Goal: Task Accomplishment & Management: Use online tool/utility

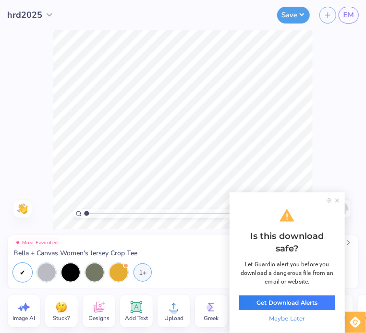
click at [337, 203] on icon at bounding box center [337, 201] width 4 height 4
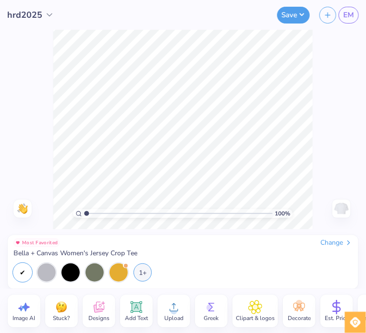
click at [348, 209] on img at bounding box center [341, 208] width 15 height 15
click at [332, 214] on div "Front" at bounding box center [341, 209] width 22 height 18
click at [294, 19] on button "Save" at bounding box center [293, 13] width 33 height 17
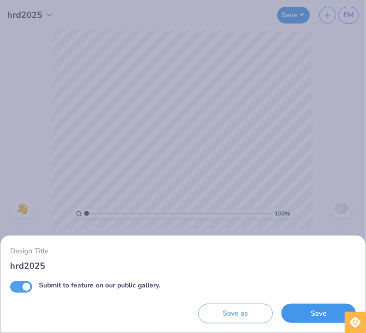
click at [323, 315] on button "Save" at bounding box center [318, 314] width 74 height 20
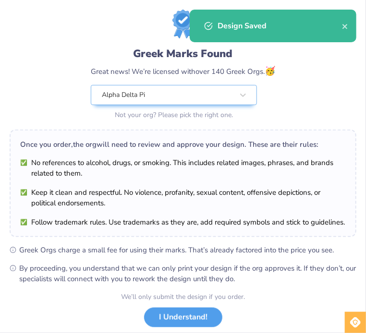
click at [349, 29] on div "Design Saved" at bounding box center [273, 26] width 167 height 33
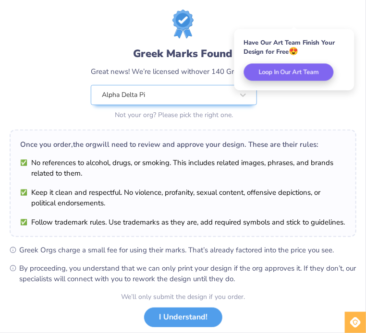
scroll to position [38, 0]
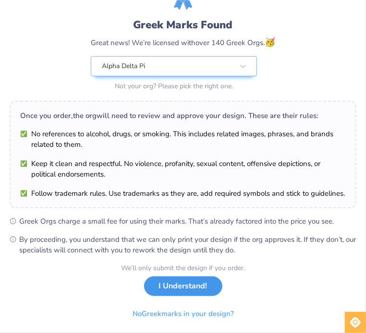
click at [187, 290] on button "I Understand!" at bounding box center [183, 287] width 78 height 20
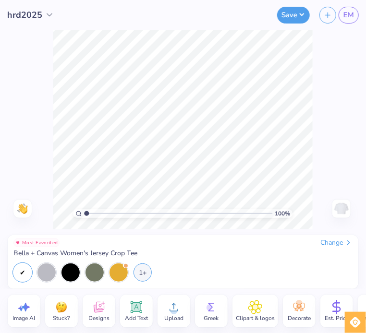
scroll to position [0, 0]
click at [346, 8] on link "EM" at bounding box center [349, 15] width 20 height 17
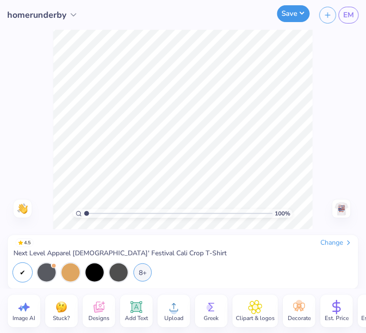
click at [294, 8] on button "Save" at bounding box center [293, 13] width 33 height 17
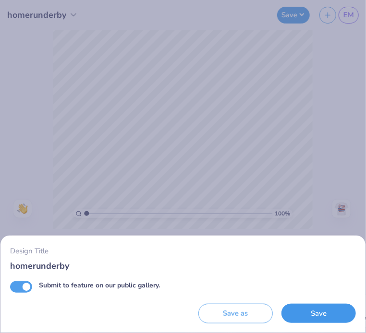
click at [327, 314] on button "Save" at bounding box center [318, 314] width 74 height 20
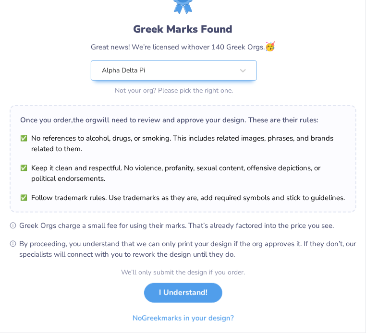
scroll to position [26, 0]
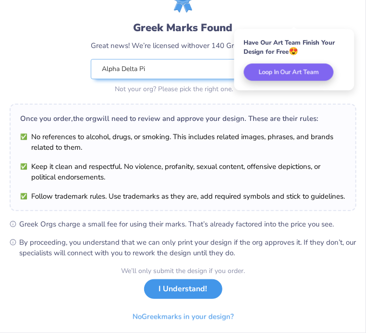
click at [197, 299] on button "I Understand!" at bounding box center [183, 290] width 78 height 20
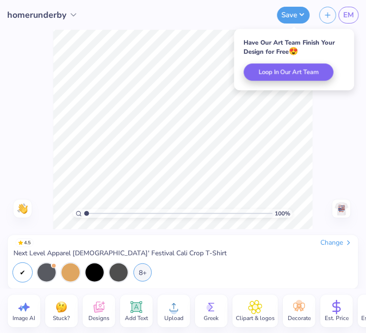
scroll to position [0, 0]
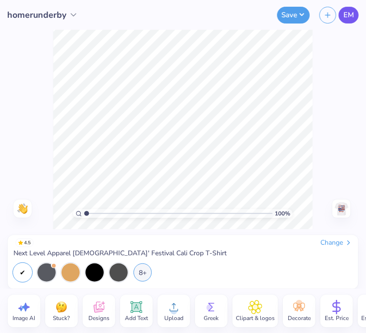
click at [345, 8] on link "EM" at bounding box center [349, 15] width 20 height 17
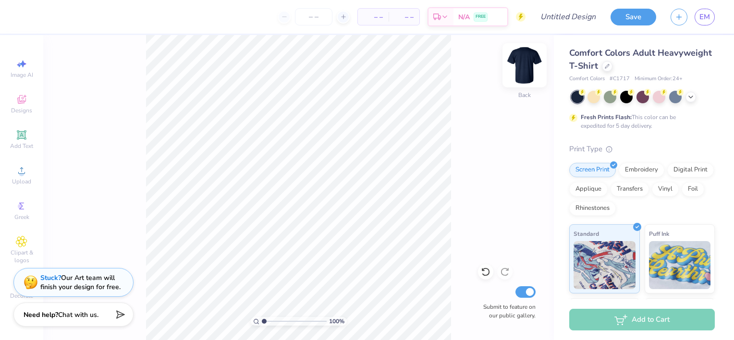
click at [528, 68] on img at bounding box center [524, 65] width 38 height 38
click at [528, 68] on img at bounding box center [524, 65] width 19 height 19
click at [690, 93] on icon at bounding box center [691, 96] width 8 height 8
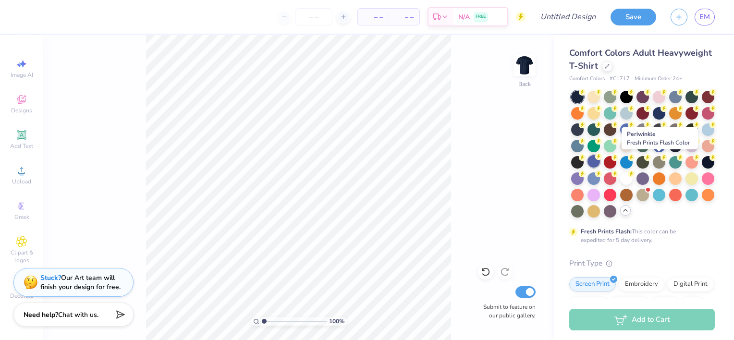
click at [600, 162] on div at bounding box center [593, 161] width 12 height 12
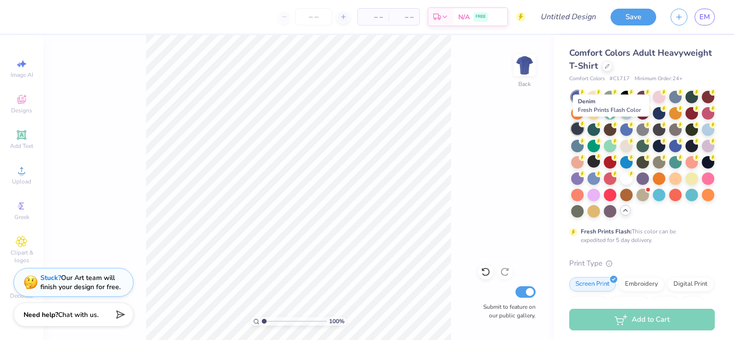
click at [584, 131] on div at bounding box center [577, 128] width 12 height 12
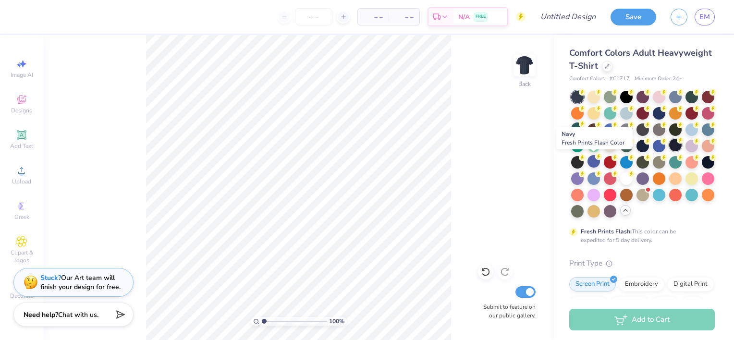
click at [669, 151] on div at bounding box center [675, 145] width 12 height 12
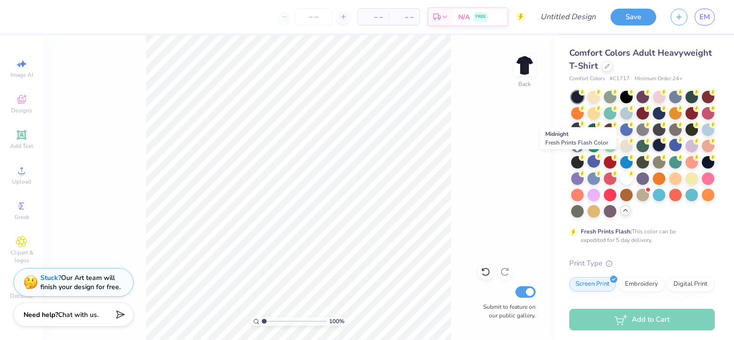
click at [653, 151] on div at bounding box center [659, 145] width 12 height 12
click at [685, 136] on div at bounding box center [691, 129] width 12 height 12
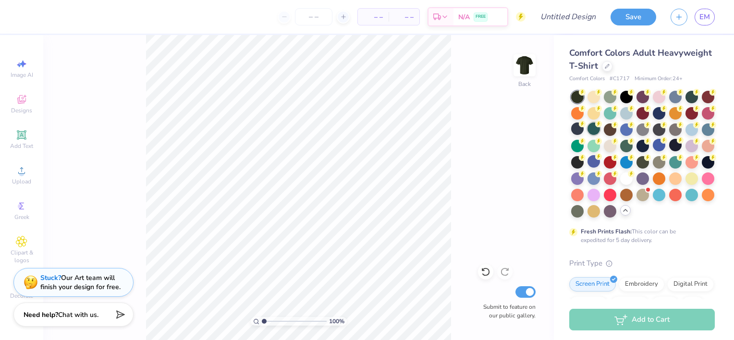
click at [619, 127] on div at bounding box center [643, 154] width 144 height 127
click at [584, 129] on div at bounding box center [577, 128] width 12 height 12
click at [684, 95] on div at bounding box center [643, 154] width 144 height 127
click at [691, 96] on div at bounding box center [691, 96] width 12 height 12
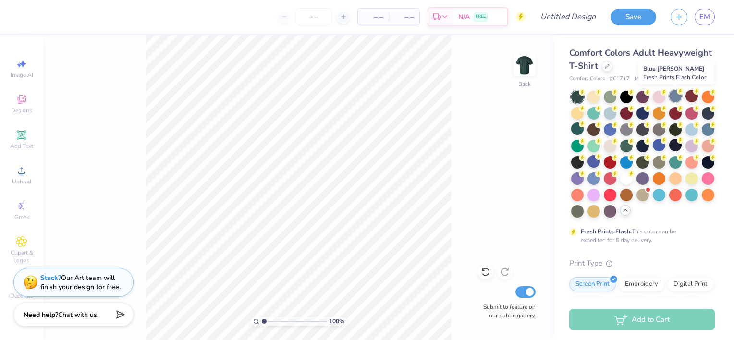
click at [669, 94] on div at bounding box center [675, 96] width 12 height 12
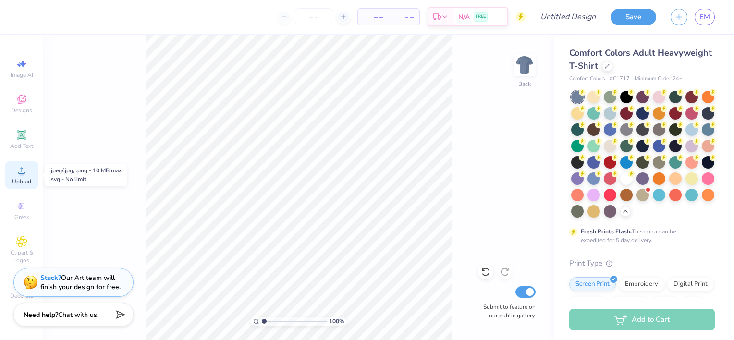
click at [16, 179] on span "Upload" at bounding box center [21, 182] width 19 height 8
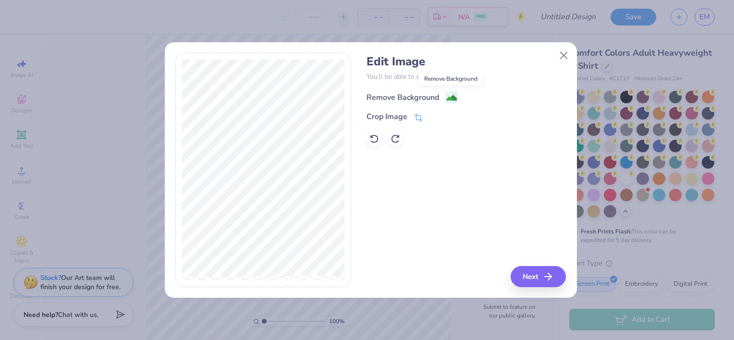
click at [447, 97] on image at bounding box center [451, 98] width 11 height 11
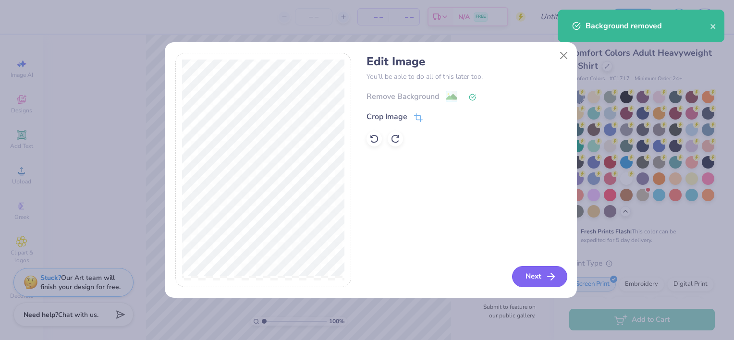
click at [528, 287] on button "Next" at bounding box center [539, 276] width 55 height 21
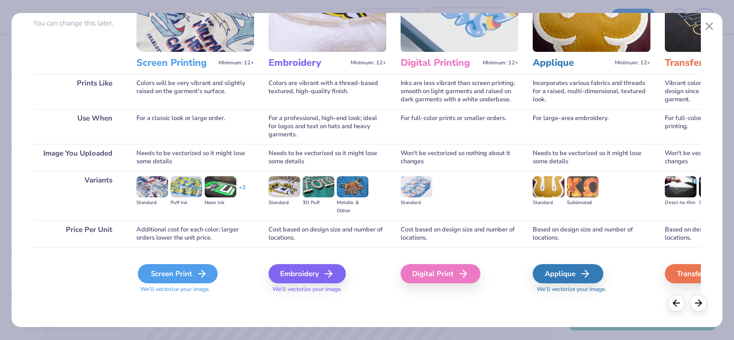
click at [182, 277] on div "Screen Print" at bounding box center [178, 273] width 80 height 19
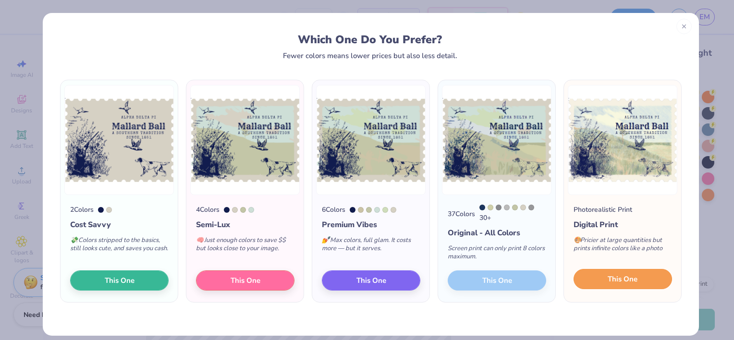
click at [624, 282] on span "This One" at bounding box center [623, 279] width 30 height 11
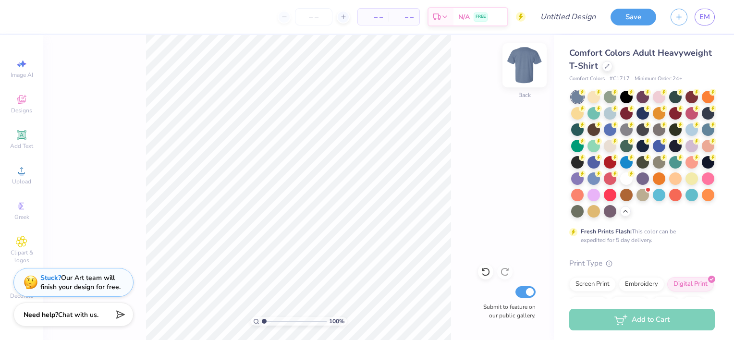
click at [538, 60] on img at bounding box center [524, 65] width 38 height 38
click at [22, 173] on circle at bounding box center [21, 173] width 5 height 5
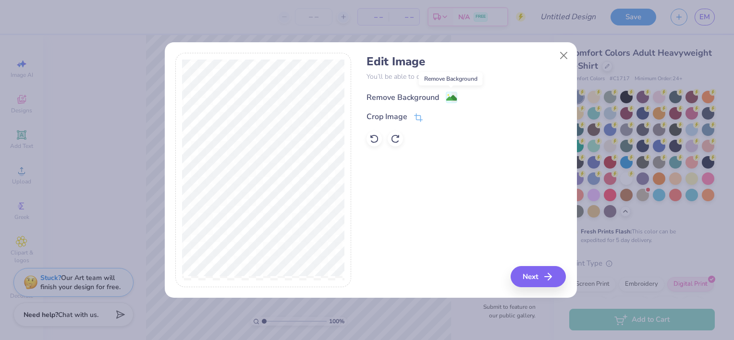
click at [452, 97] on image at bounding box center [451, 98] width 11 height 11
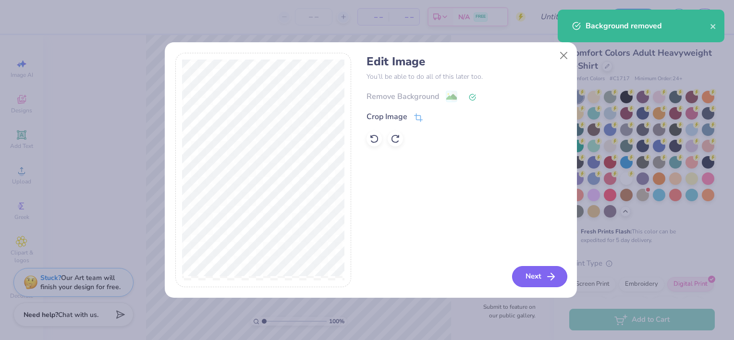
click at [539, 271] on button "Next" at bounding box center [539, 276] width 55 height 21
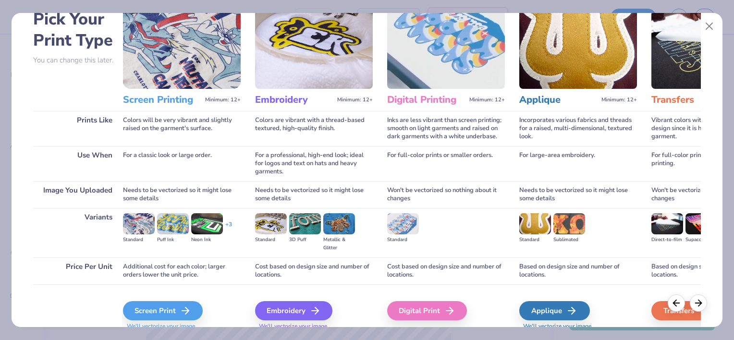
scroll to position [54, 0]
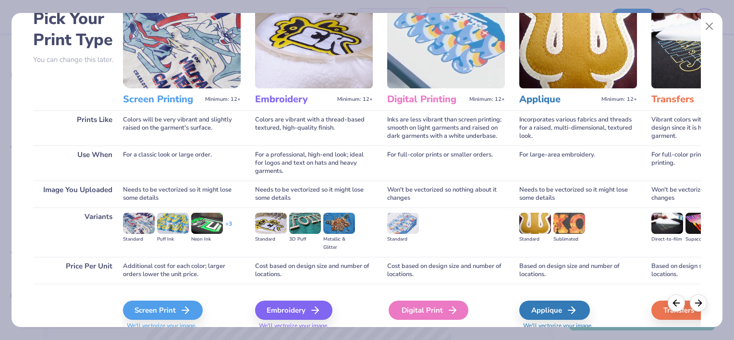
click at [433, 313] on div "Digital Print" at bounding box center [429, 310] width 80 height 19
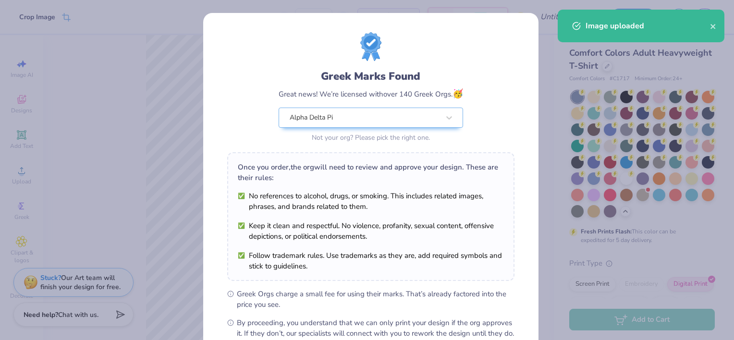
click at [227, 130] on div "Greek Marks Found Great news! We’re licensed with over 140 Greek Orgs. 🥳 Alpha …" at bounding box center [370, 88] width 287 height 112
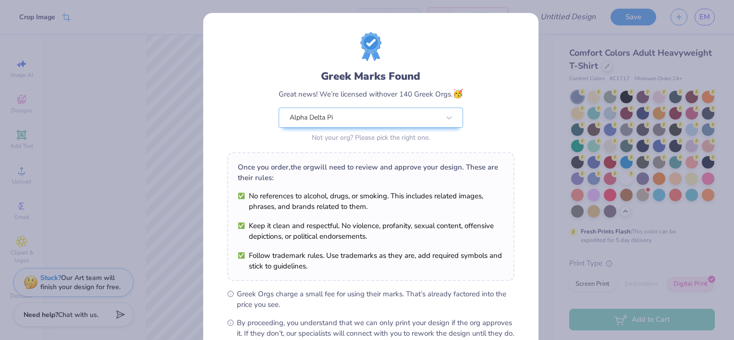
scroll to position [109, 0]
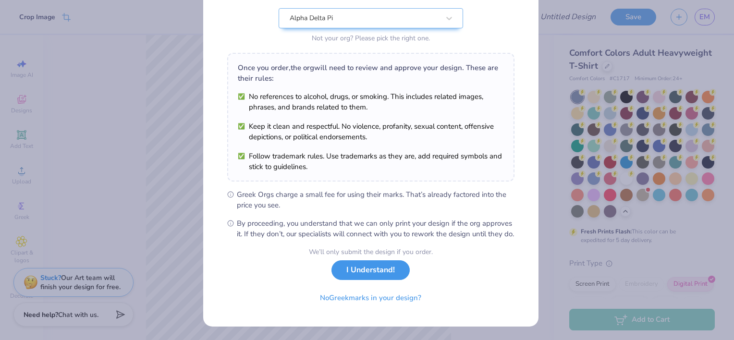
click at [378, 274] on button "I Understand!" at bounding box center [370, 270] width 78 height 20
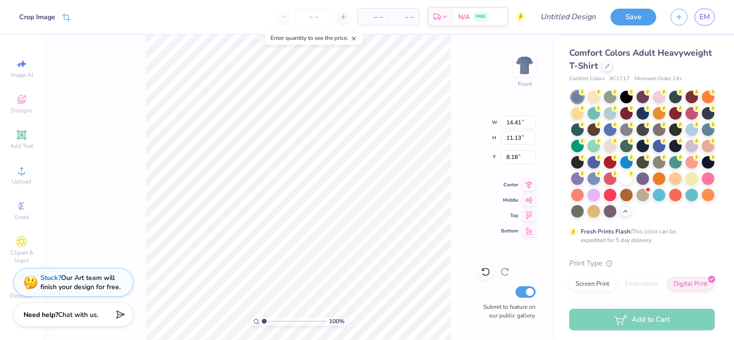
scroll to position [0, 0]
type input "11.12"
type input "8.59"
type input "5.16"
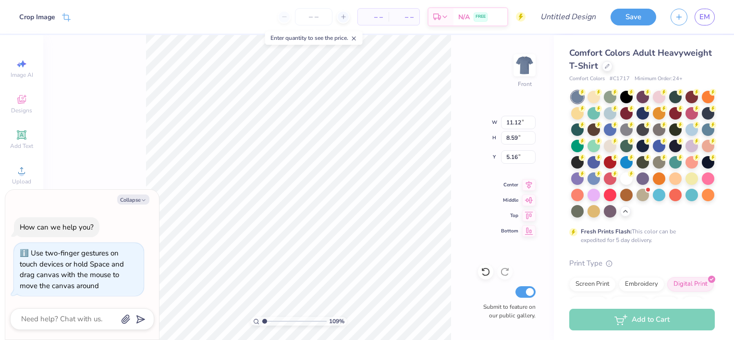
type input "1.08894263766239"
type textarea "x"
type input "1.08894263766239"
type textarea "x"
type input "1.08894263766239"
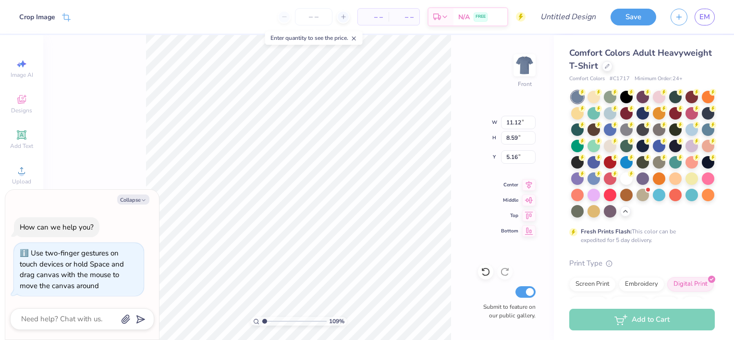
type textarea "x"
type input "1.08894263766239"
type input "3.59"
type textarea "x"
type input "1.08894263766239"
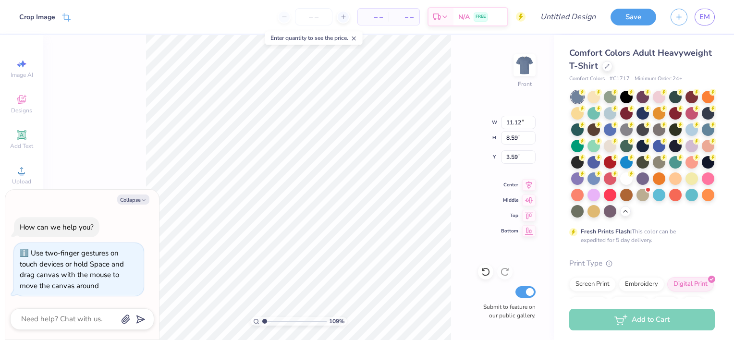
type textarea "x"
type input "1.08894263766239"
type textarea "x"
type input "1.08894263766239"
type textarea "x"
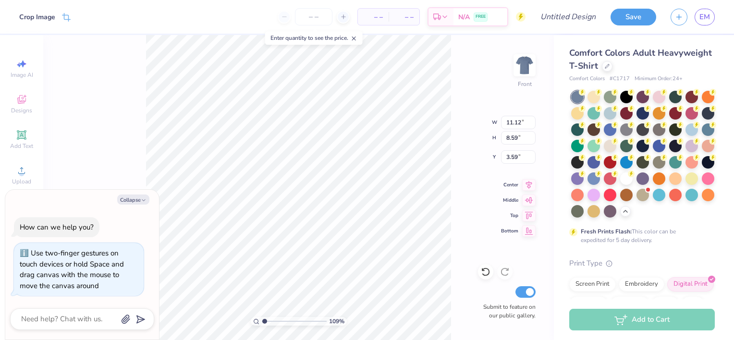
type input "1.08894263766239"
type input "12.00"
type input "9.27"
type textarea "x"
type input "1.08894263766239"
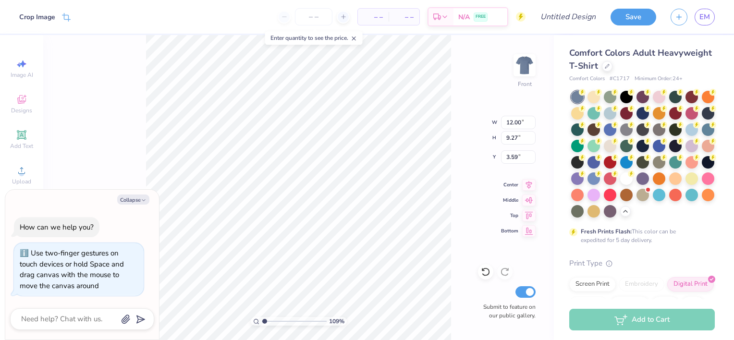
type textarea "x"
type input "1.08894263766239"
type textarea "x"
type input "1.08894263766239"
type textarea "x"
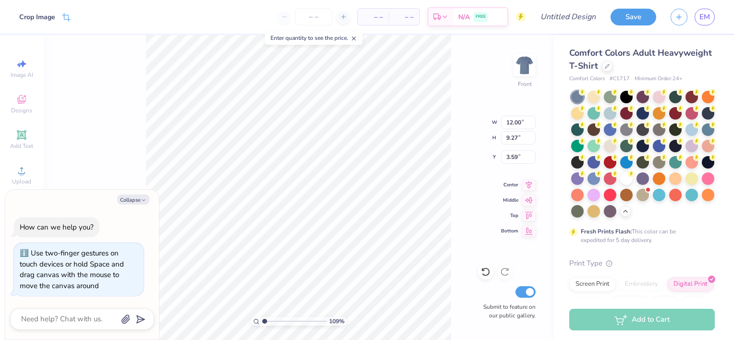
type input "1.08894263766239"
type input "4.48"
type textarea "x"
click at [525, 70] on img at bounding box center [524, 65] width 38 height 38
type input "1.08894263766239"
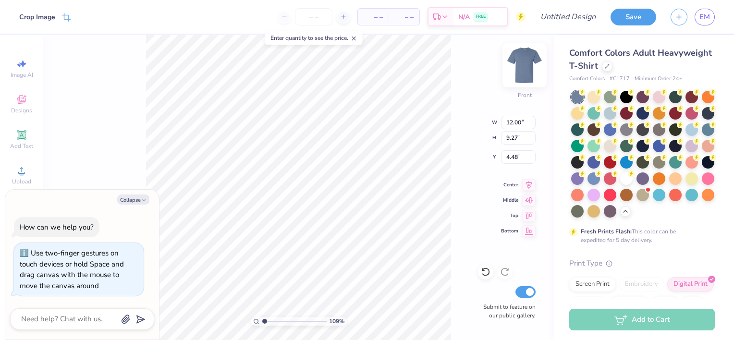
type textarea "x"
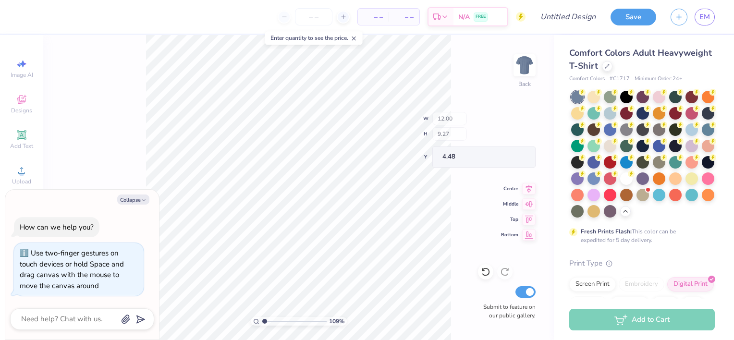
type input "1.08894263766239"
type textarea "x"
type input "1.08894263766239"
type textarea "x"
type input "1.08894263766239"
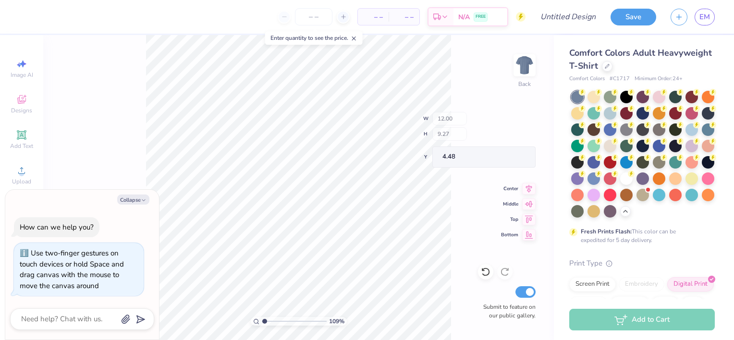
type textarea "x"
type input "1.08894263766239"
click at [141, 202] on icon "button" at bounding box center [144, 200] width 6 height 6
type textarea "x"
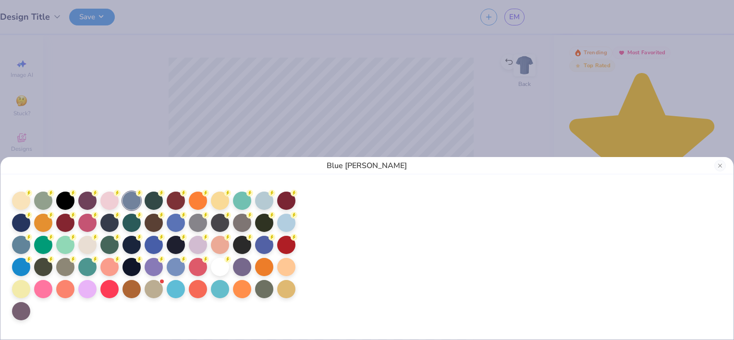
type input "1"
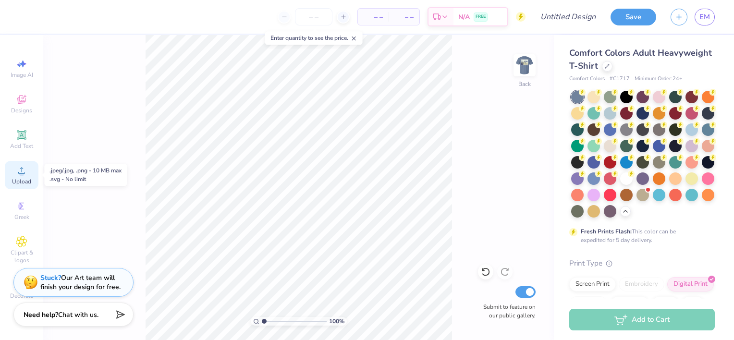
click at [21, 171] on circle at bounding box center [21, 173] width 5 height 5
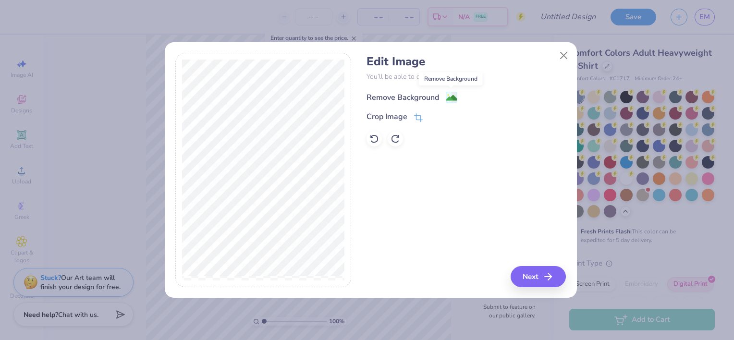
click at [452, 98] on image at bounding box center [451, 98] width 11 height 11
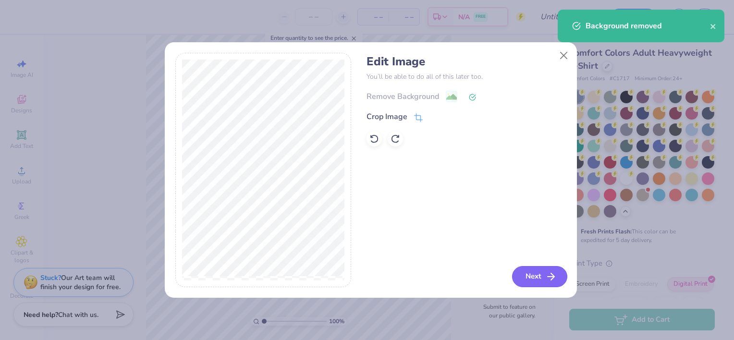
click at [533, 285] on button "Next" at bounding box center [539, 276] width 55 height 21
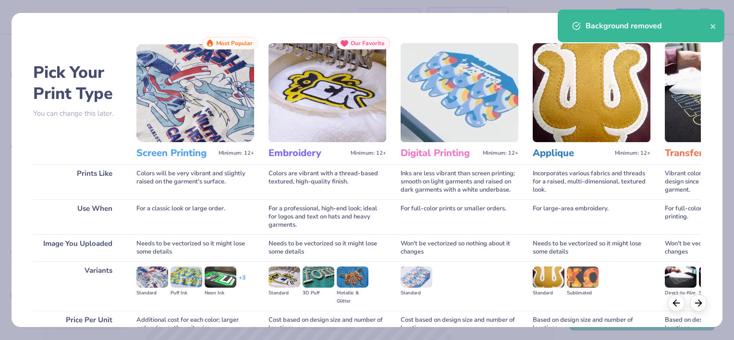
scroll to position [90, 0]
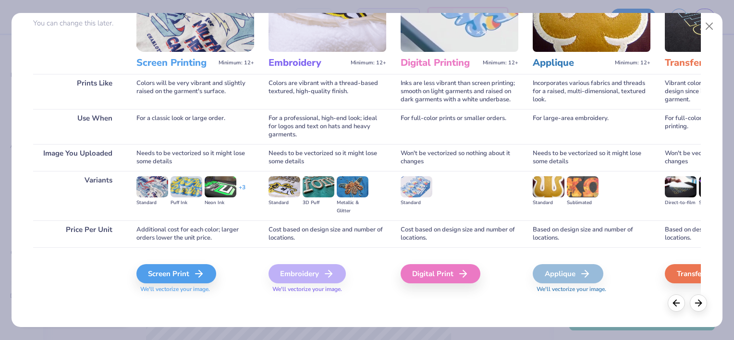
click at [445, 259] on div "Digital Print" at bounding box center [460, 272] width 118 height 51
click at [448, 272] on div "Digital Print" at bounding box center [442, 273] width 80 height 19
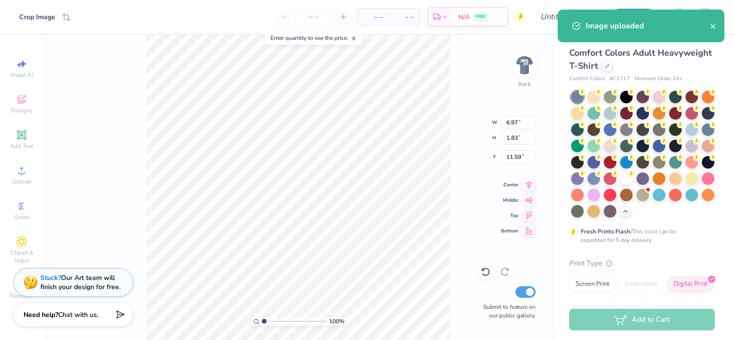
type input "2.09"
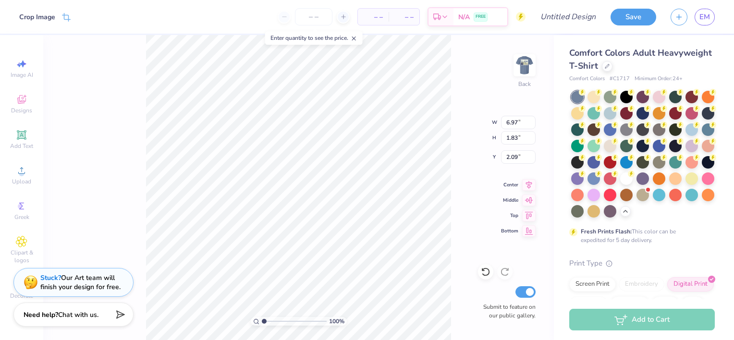
type input "3.31"
type input "0.87"
type input "3.05"
type input "3.00"
type input "1.38999871503984"
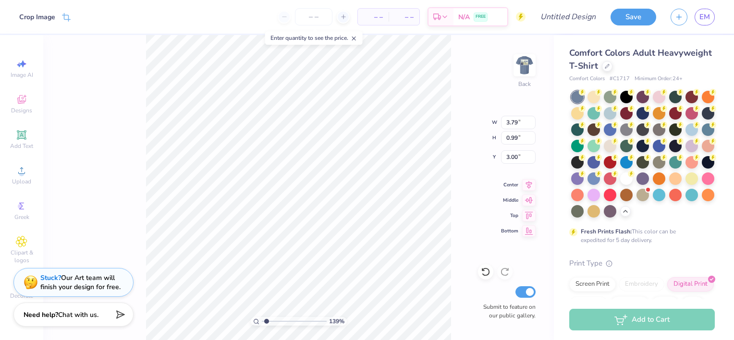
type input "3.79"
type input "0.99"
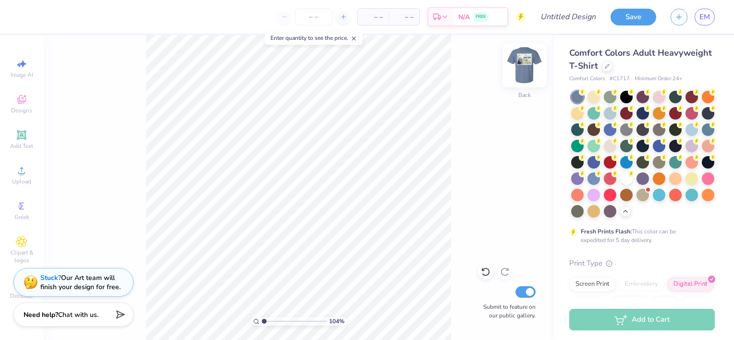
click at [528, 60] on img at bounding box center [524, 65] width 38 height 38
click at [528, 60] on img at bounding box center [524, 65] width 19 height 19
click at [573, 18] on input "Design Title" at bounding box center [579, 16] width 47 height 19
type input "1.03801756786912"
type input "m"
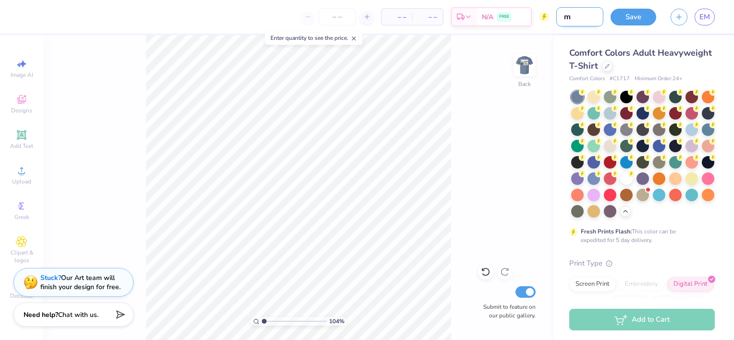
type input "1.03801756786912"
type input "ma"
type input "1.03801756786912"
type input "mal"
type input "1.03801756786912"
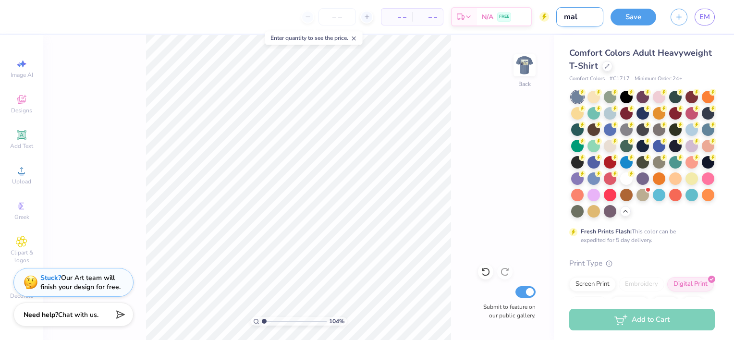
type input "mall"
type input "1.03801756786912"
type input "malla"
type input "1.03801756786912"
type input "mallar"
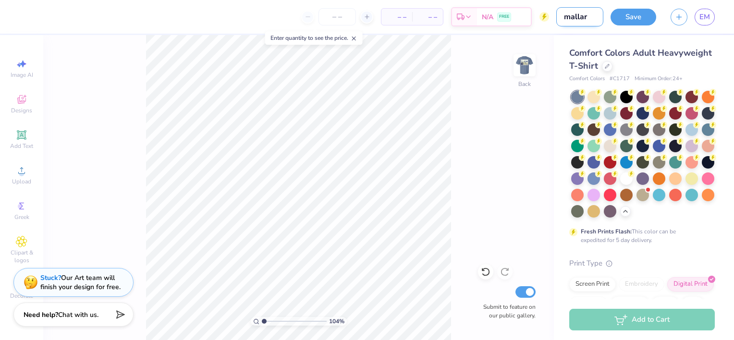
type input "1.03801756786912"
type input "mallard"
type input "1.03801756786912"
type input "mallard2"
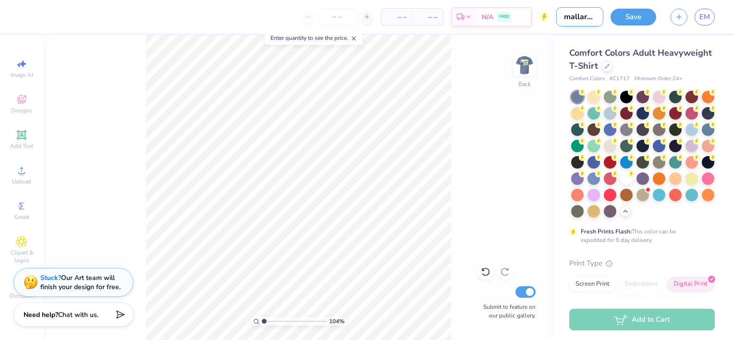
type input "1.03801756786912"
type input "mallard25"
click at [642, 12] on button "Save" at bounding box center [634, 15] width 46 height 17
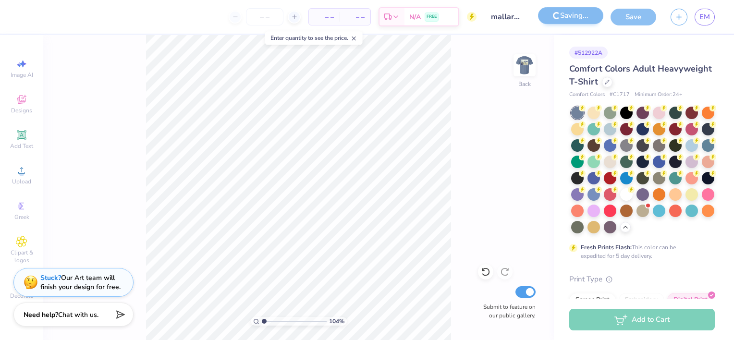
type input "1.03801756786912"
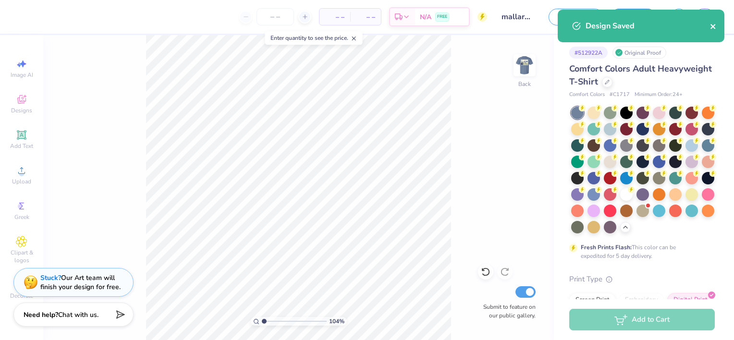
click at [716, 27] on icon "close" at bounding box center [713, 27] width 7 height 8
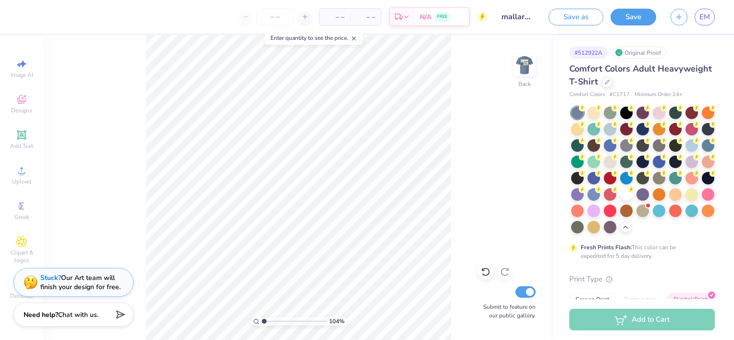
click at [704, 19] on div "Design Saved" at bounding box center [641, 30] width 171 height 44
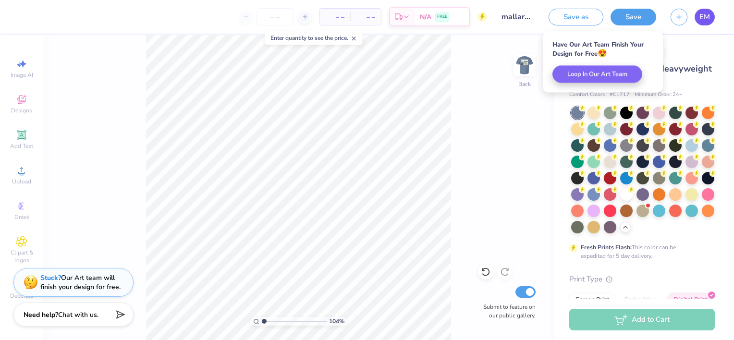
click at [713, 17] on link "EM" at bounding box center [705, 17] width 20 height 17
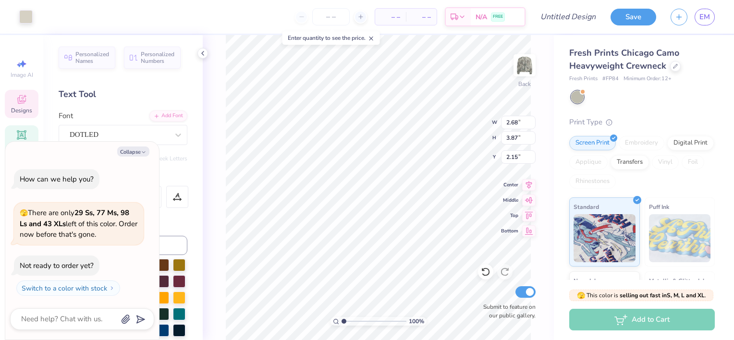
scroll to position [8, 1]
type textarea "x"
type textarea "A"
type textarea "x"
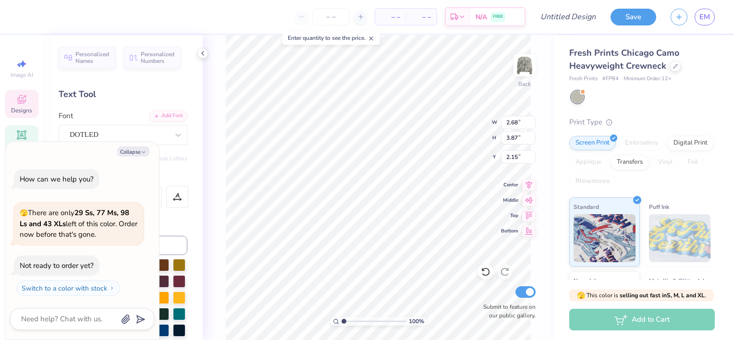
type input "2.26"
type input "4.05"
type input "6.92"
type textarea "x"
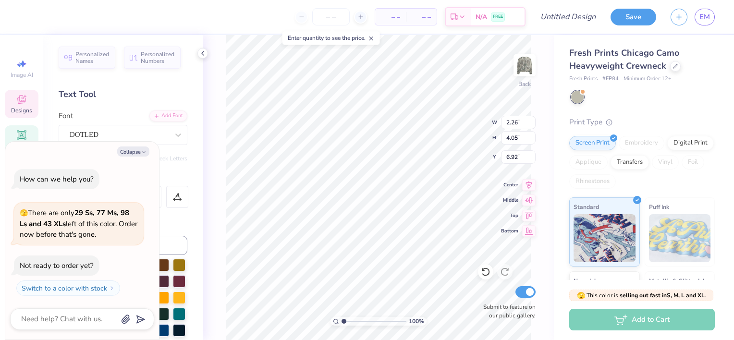
type textarea "x"
type textarea "D"
type textarea "x"
type input "2.83"
type input "4.11"
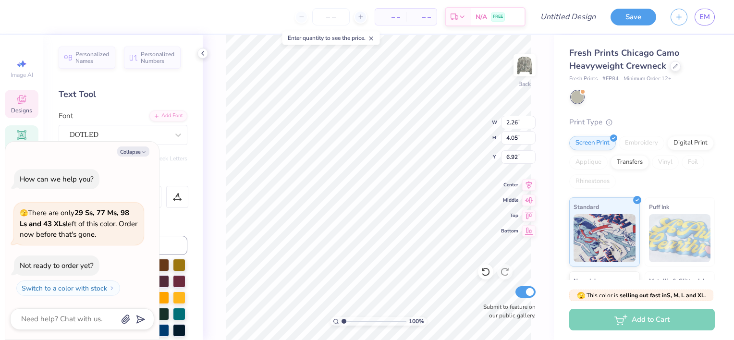
type input "11.68"
type textarea "x"
type textarea "CP"
type textarea "x"
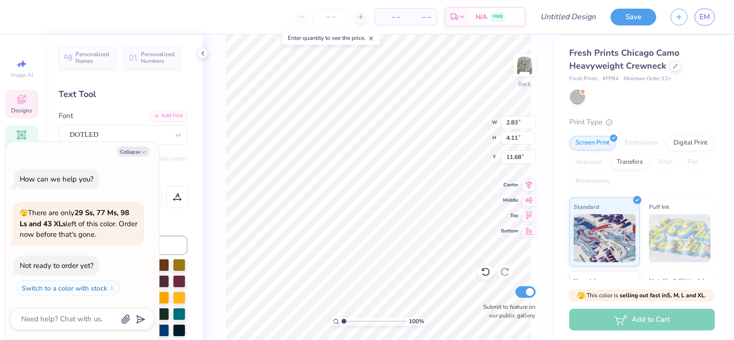
type textarea "C"
type textarea "x"
type textarea "P"
type textarea "x"
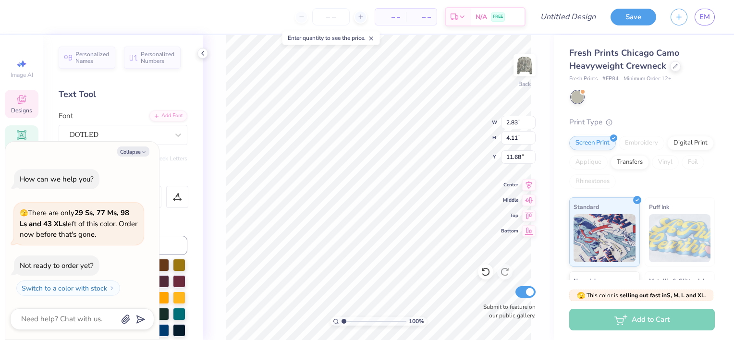
type input "1.24"
type input "11.27"
type input "7.84"
type textarea "m"
type textarea "x"
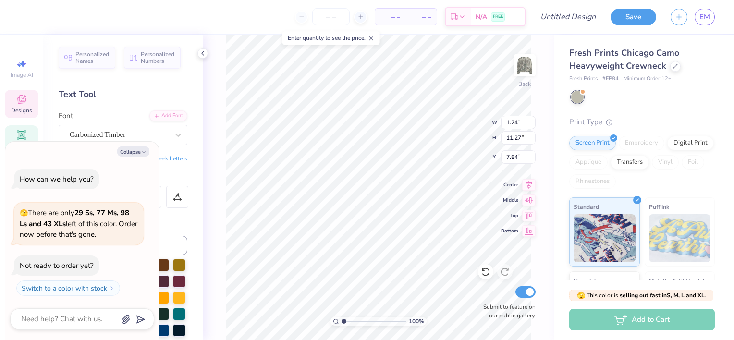
type textarea "ma"
type textarea "x"
type textarea "mal"
type textarea "x"
type textarea "mall"
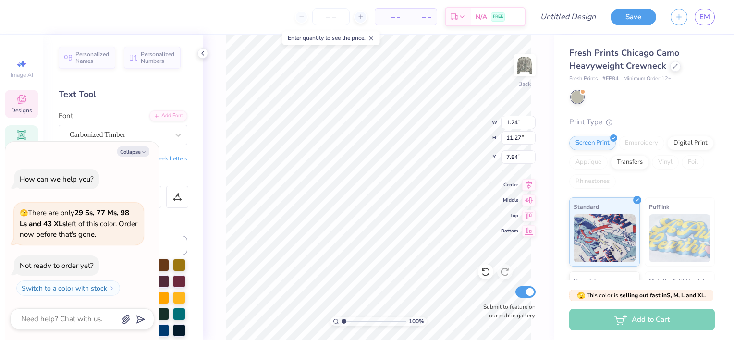
type textarea "x"
type textarea "mal"
type textarea "x"
type textarea "ma"
type textarea "x"
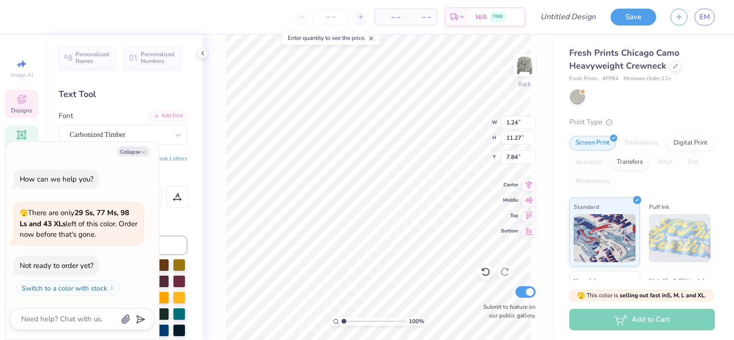
type textarea "m"
type textarea "x"
type textarea "M"
type textarea "x"
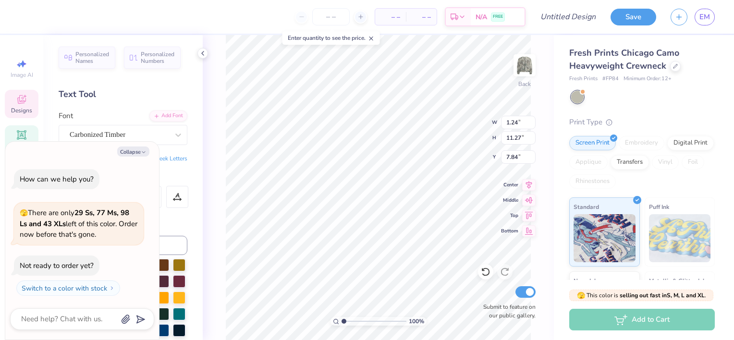
type textarea "MAL"
type textarea "x"
type textarea "MALL"
type textarea "x"
type textarea "MALLA"
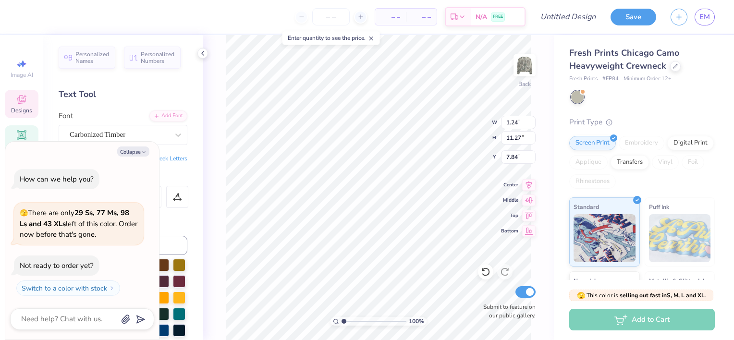
type textarea "x"
type textarea "MALLAR"
type textarea "x"
type textarea "MALLARD"
type textarea "x"
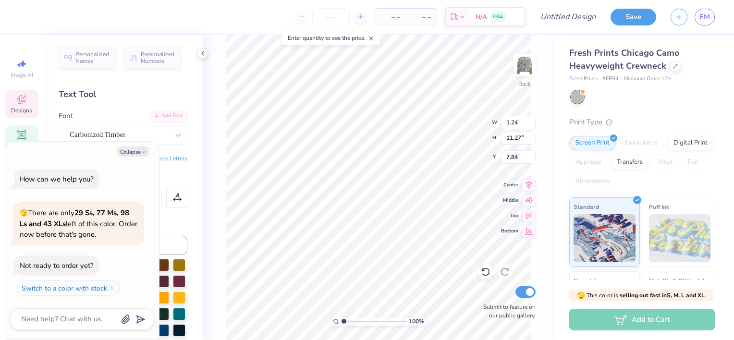
scroll to position [8, 2]
type textarea "MALLARD"
type textarea "x"
type textarea "MALLARD"
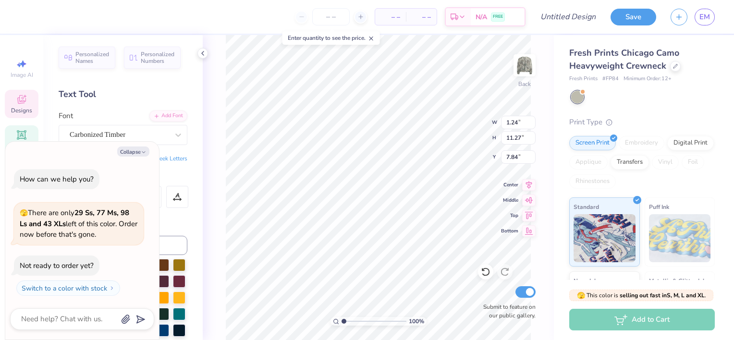
type textarea "x"
type textarea "MALLARD"
type textarea "x"
type textarea "MALLARD"
type textarea "x"
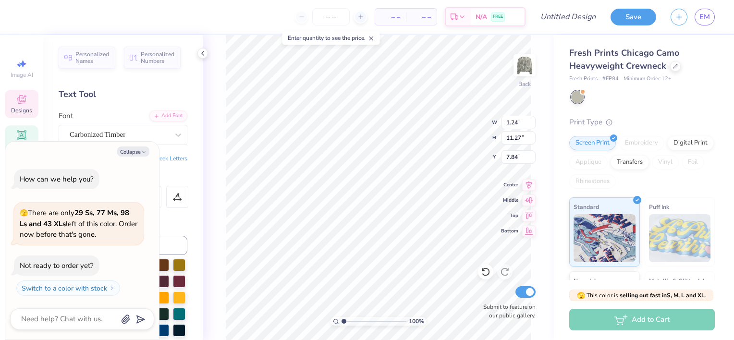
scroll to position [8, 3]
type textarea "MALLARD"
type textarea "x"
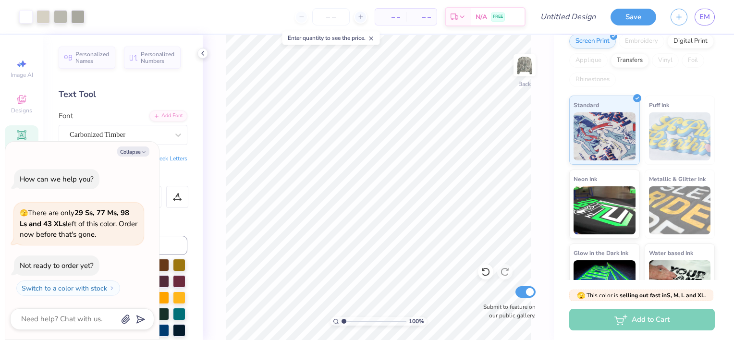
scroll to position [134, 0]
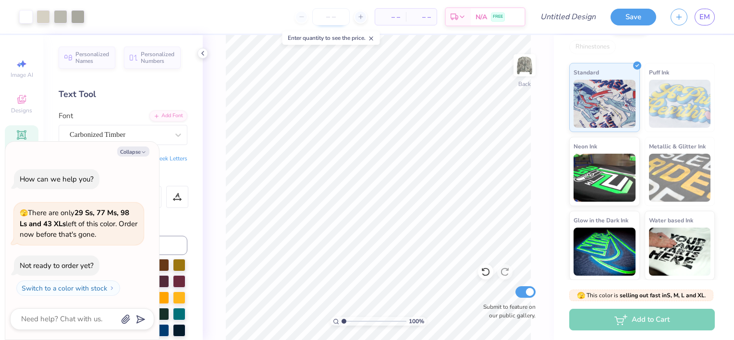
click at [340, 19] on input "number" at bounding box center [330, 16] width 37 height 17
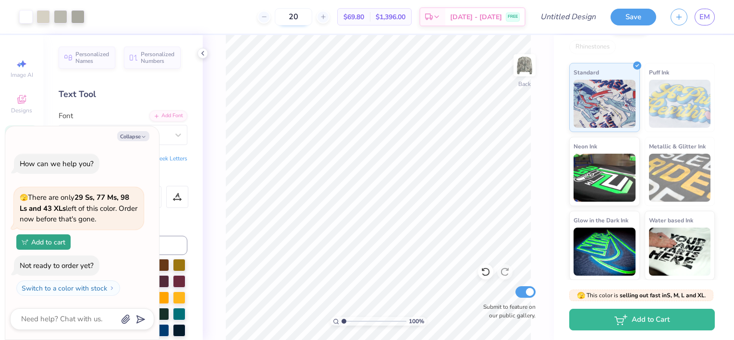
click at [312, 17] on input "20" at bounding box center [293, 16] width 37 height 17
type input "2"
type input "50"
click at [711, 18] on link "EM" at bounding box center [705, 17] width 20 height 17
type textarea "x"
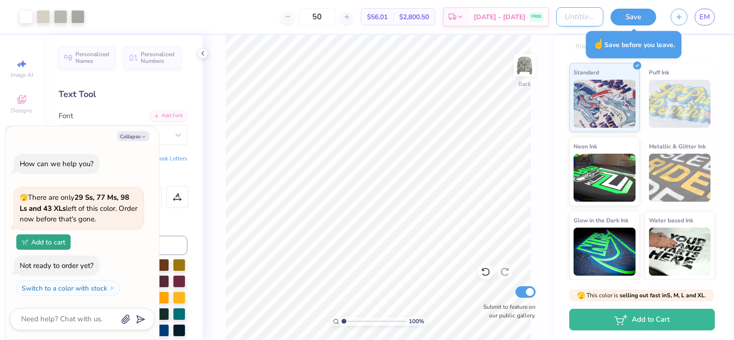
click at [559, 18] on input "Design Title" at bounding box center [579, 16] width 47 height 19
type input "c"
type textarea "x"
type input "ca"
type textarea "x"
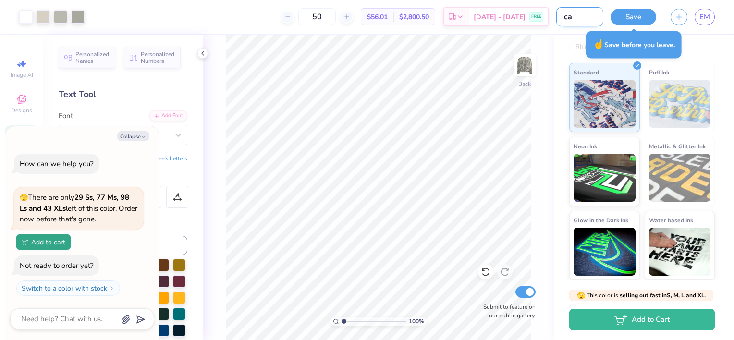
type input "cam"
type textarea "x"
type input "camo"
type textarea "x"
type input "camo"
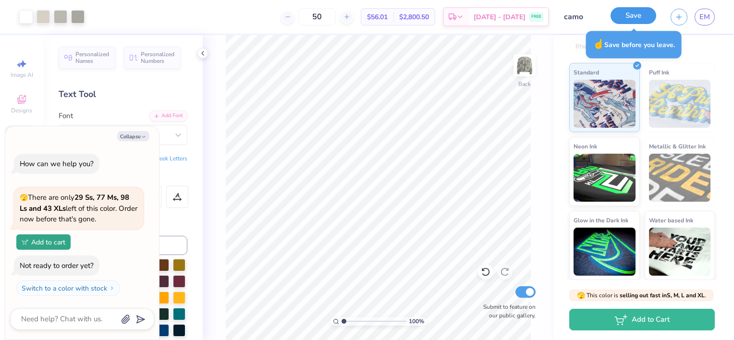
click at [640, 23] on button "Save" at bounding box center [634, 15] width 46 height 17
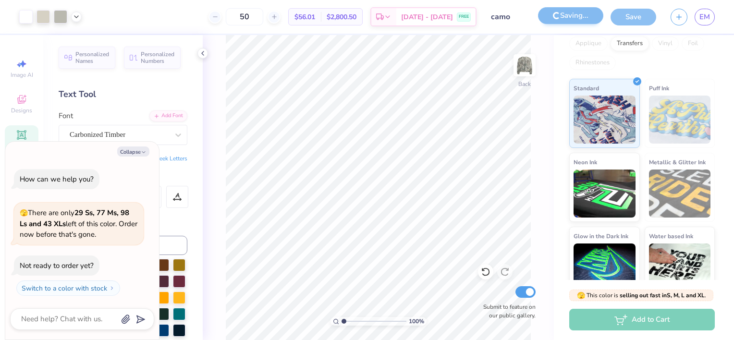
scroll to position [150, 0]
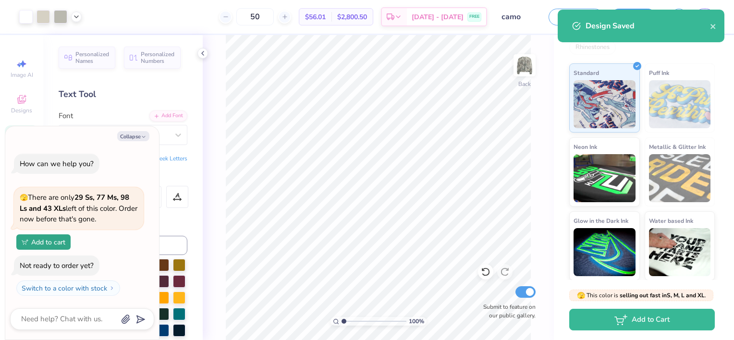
click at [717, 27] on div "Design Saved" at bounding box center [641, 26] width 167 height 33
click at [714, 27] on icon "close" at bounding box center [712, 26] width 5 height 5
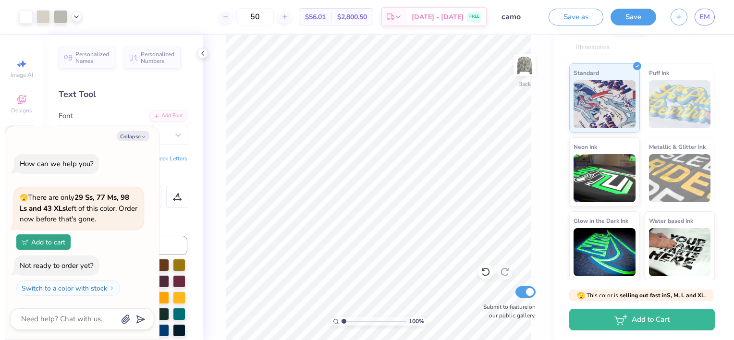
click at [708, 19] on div "Design Saved" at bounding box center [641, 30] width 171 height 44
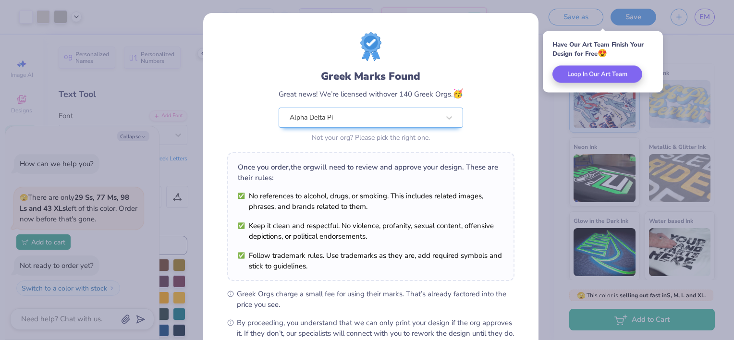
scroll to position [109, 0]
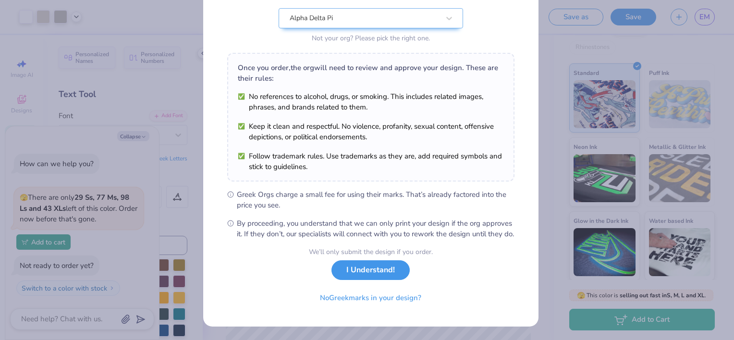
click at [376, 279] on button "I Understand!" at bounding box center [370, 270] width 78 height 20
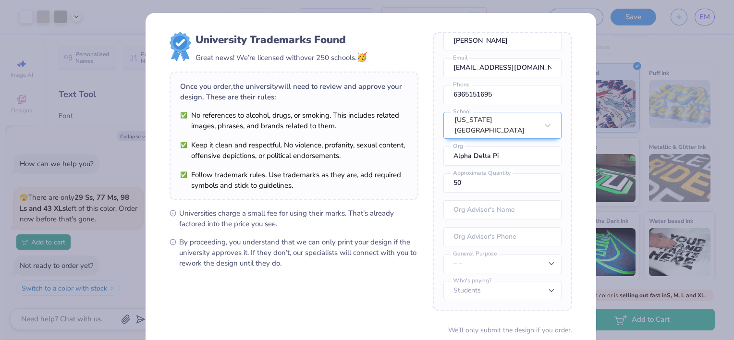
scroll to position [77, 0]
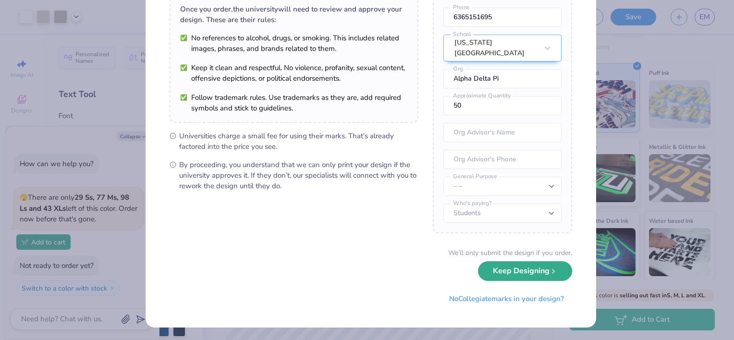
click at [520, 271] on button "Keep Designing" at bounding box center [525, 271] width 94 height 20
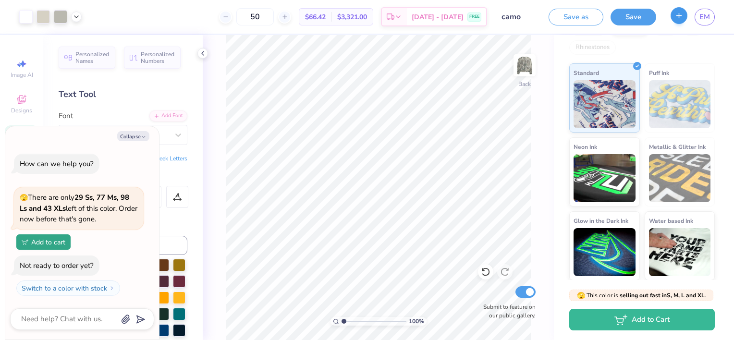
type textarea "x"
click at [709, 13] on span "EM" at bounding box center [704, 17] width 11 height 11
